Goal: Information Seeking & Learning: Learn about a topic

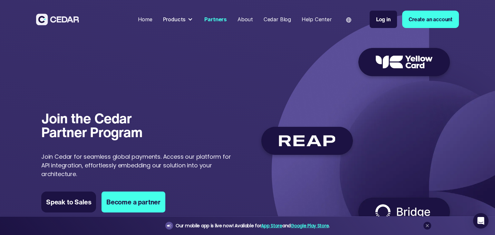
click at [224, 19] on div "Partners" at bounding box center [215, 19] width 23 height 8
click at [305, 145] on img at bounding box center [355, 136] width 196 height 192
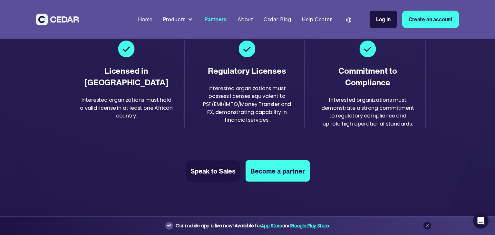
scroll to position [1124, 0]
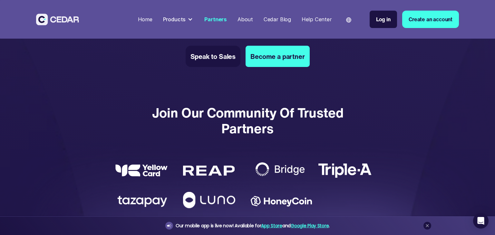
click at [205, 171] on img at bounding box center [209, 171] width 52 height 10
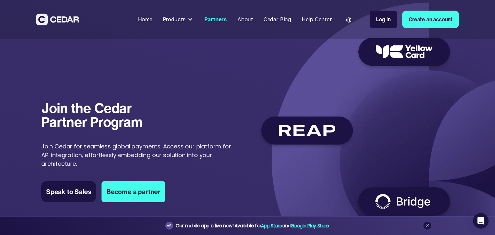
scroll to position [0, 0]
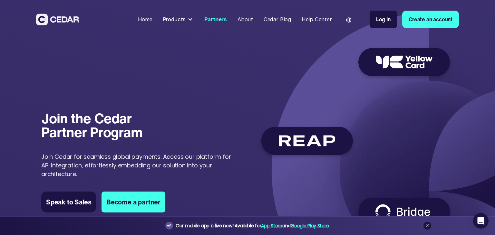
click at [391, 62] on img at bounding box center [355, 136] width 196 height 192
click at [193, 20] on div at bounding box center [190, 19] width 5 height 5
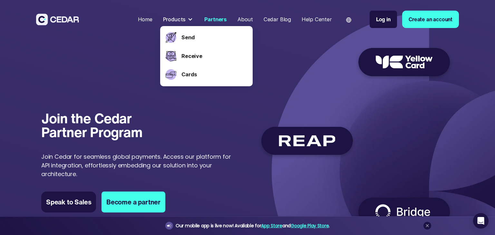
click at [312, 50] on img at bounding box center [355, 136] width 196 height 192
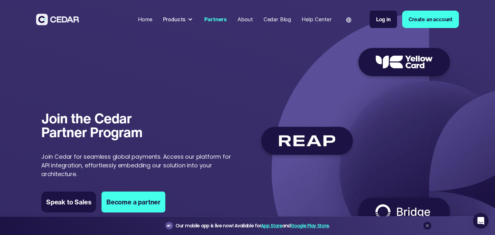
click at [150, 20] on div "Home" at bounding box center [145, 19] width 14 height 8
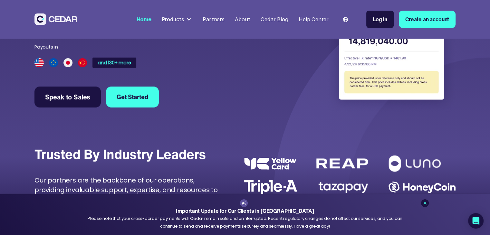
scroll to position [1901, 0]
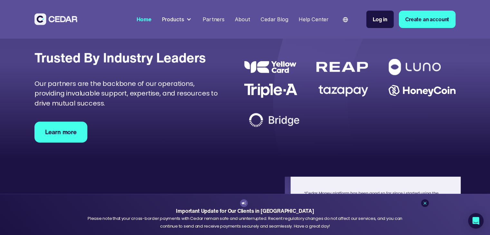
click at [267, 73] on img at bounding box center [270, 67] width 52 height 12
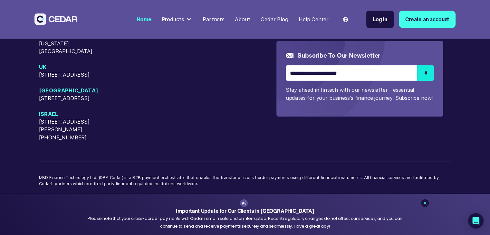
scroll to position [2840, 0]
drag, startPoint x: 274, startPoint y: 210, endPoint x: 299, endPoint y: 208, distance: 25.9
click at [299, 208] on div "Important Update for Our Clients in [GEOGRAPHIC_DATA] Please note that your cro…" at bounding box center [245, 214] width 367 height 31
copy strong "in [GEOGRAPHIC_DATA]"
click at [289, 211] on strong "Important Update for Our Clients in [GEOGRAPHIC_DATA]" at bounding box center [245, 211] width 138 height 8
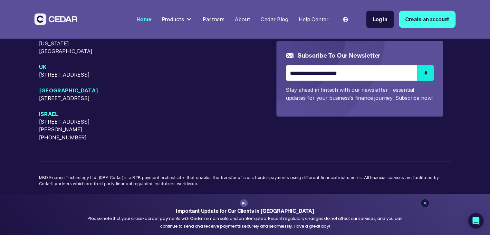
click at [299, 211] on div "Important Update for Our Clients in [GEOGRAPHIC_DATA] Please note that your cro…" at bounding box center [245, 214] width 367 height 31
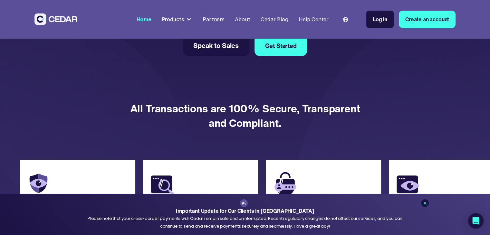
scroll to position [1229, 0]
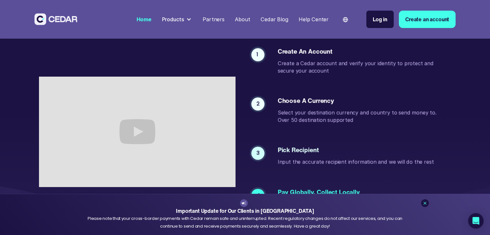
click at [211, 21] on div "Partners" at bounding box center [214, 19] width 22 height 8
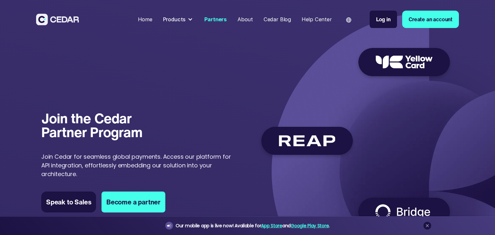
click at [307, 143] on img at bounding box center [355, 136] width 196 height 192
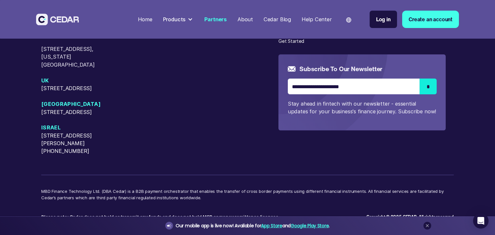
scroll to position [1704, 0]
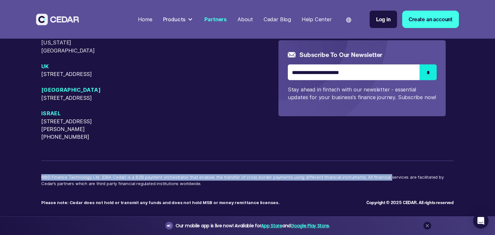
drag, startPoint x: 42, startPoint y: 178, endPoint x: 381, endPoint y: 171, distance: 338.7
click at [381, 171] on div "USA 405 Cameron Sreet, Alexandria, Virginia, 22314 50 W 23rd Street, New York, …" at bounding box center [247, 79] width 412 height 254
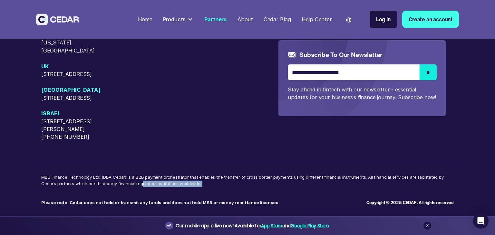
drag, startPoint x: 123, startPoint y: 185, endPoint x: 200, endPoint y: 189, distance: 77.4
click at [200, 189] on p "MBD Finance Technology Ltd. (DBA Cedar) is a B2B payment orchestrator that enab…" at bounding box center [247, 183] width 412 height 19
click at [77, 204] on strong "Please note: Cedar does not hold or transmit any funds and does not hold MSB or…" at bounding box center [160, 202] width 238 height 5
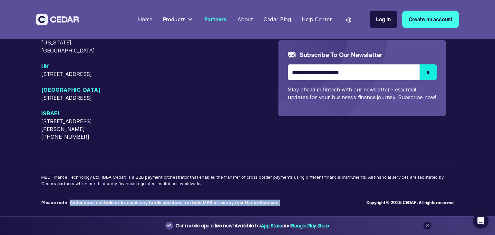
drag, startPoint x: 67, startPoint y: 201, endPoint x: 265, endPoint y: 203, distance: 198.5
click at [265, 203] on p "Please note: Cedar does not hold or transmit any funds and does not hold MSB or…" at bounding box center [203, 199] width 325 height 13
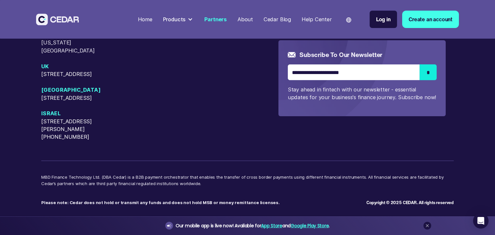
click at [62, 70] on span "[STREET_ADDRESS]" at bounding box center [82, 74] width 82 height 8
click at [193, 18] on div at bounding box center [190, 19] width 5 height 5
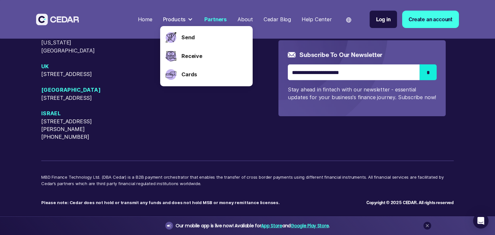
click at [315, 20] on div "Help Center" at bounding box center [317, 19] width 30 height 8
